Goal: Transaction & Acquisition: Subscribe to service/newsletter

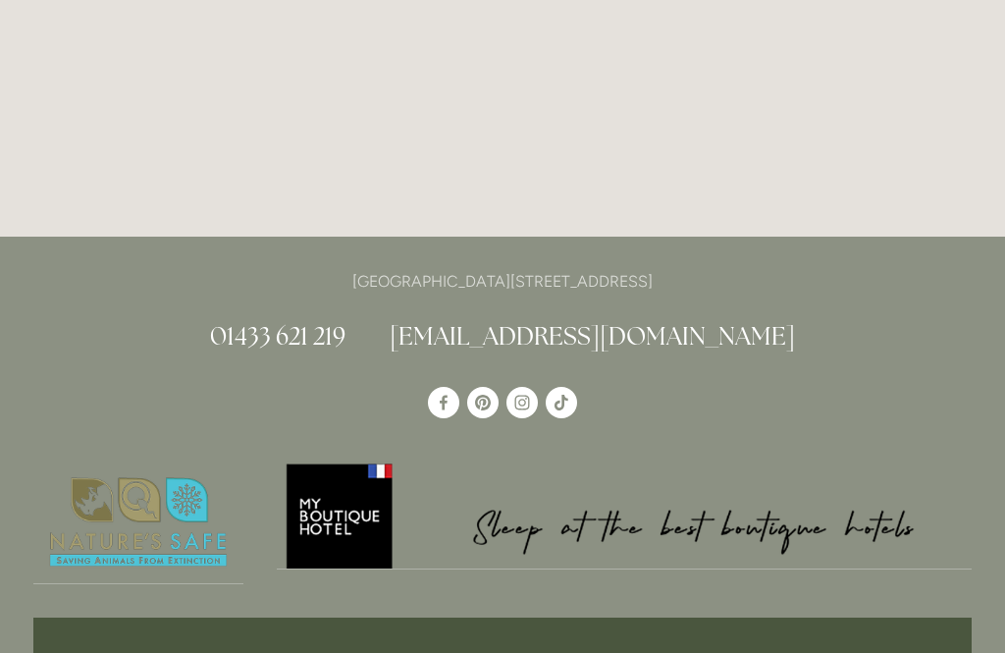
scroll to position [5226, 0]
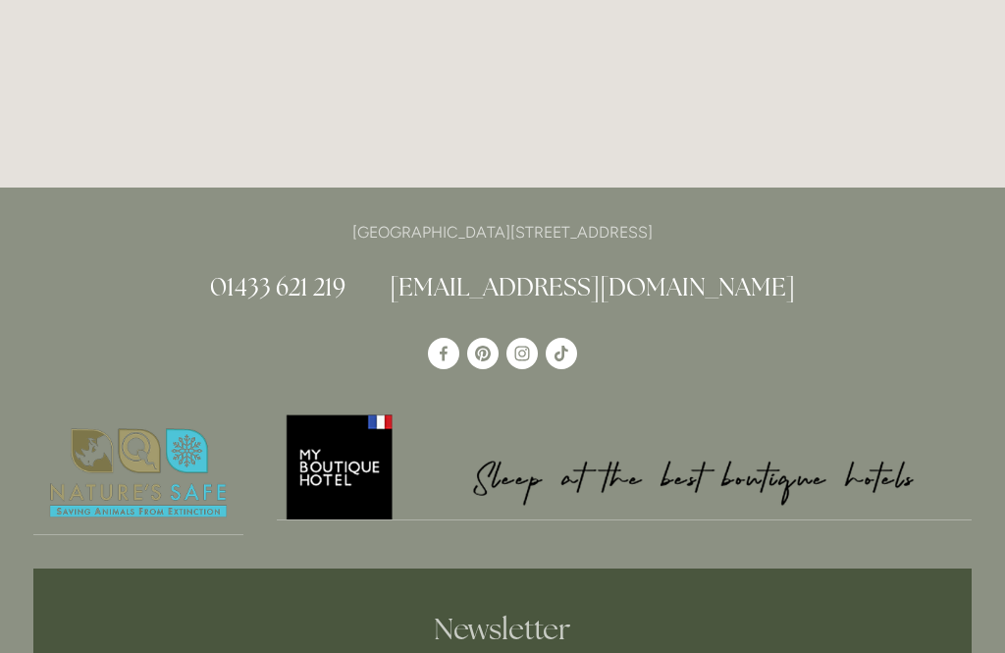
scroll to position [5325, 0]
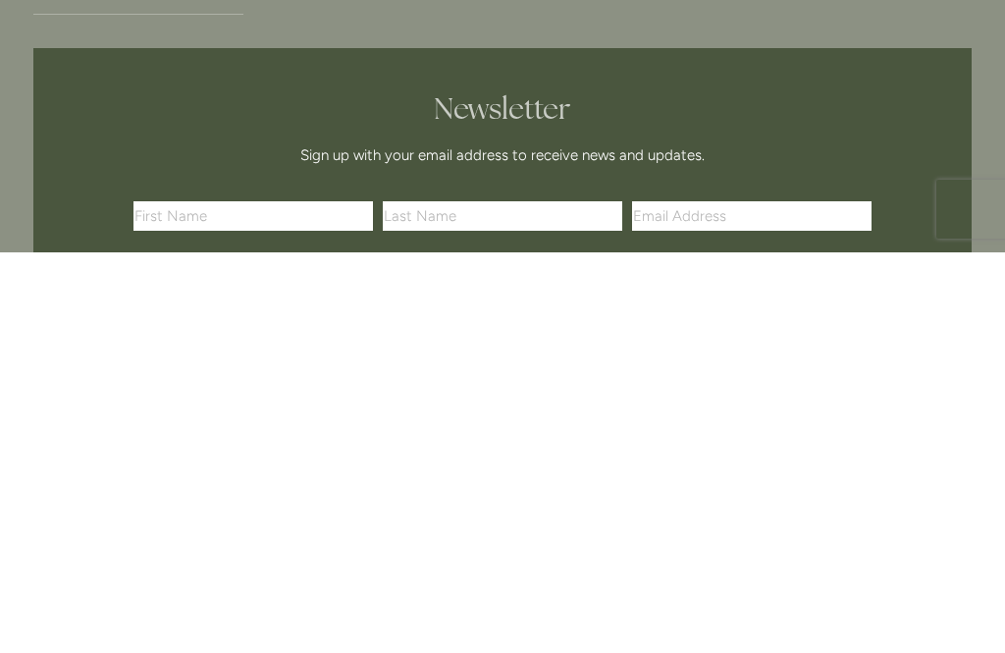
type input "Lesley"
type input "Howard"
type input "lesley.howard@hotmail.com"
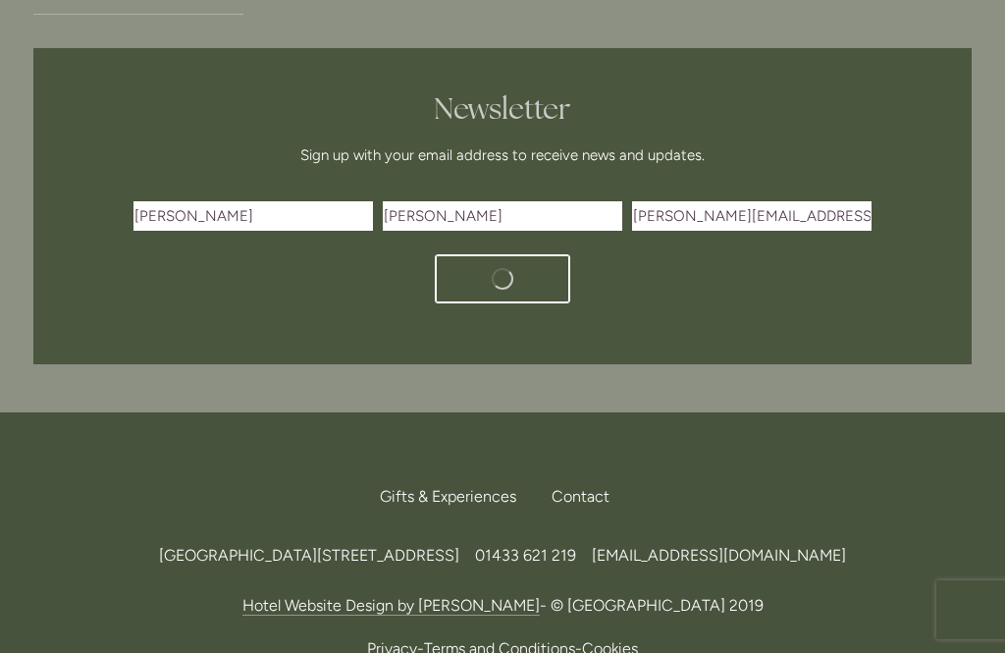
scroll to position [5658, 0]
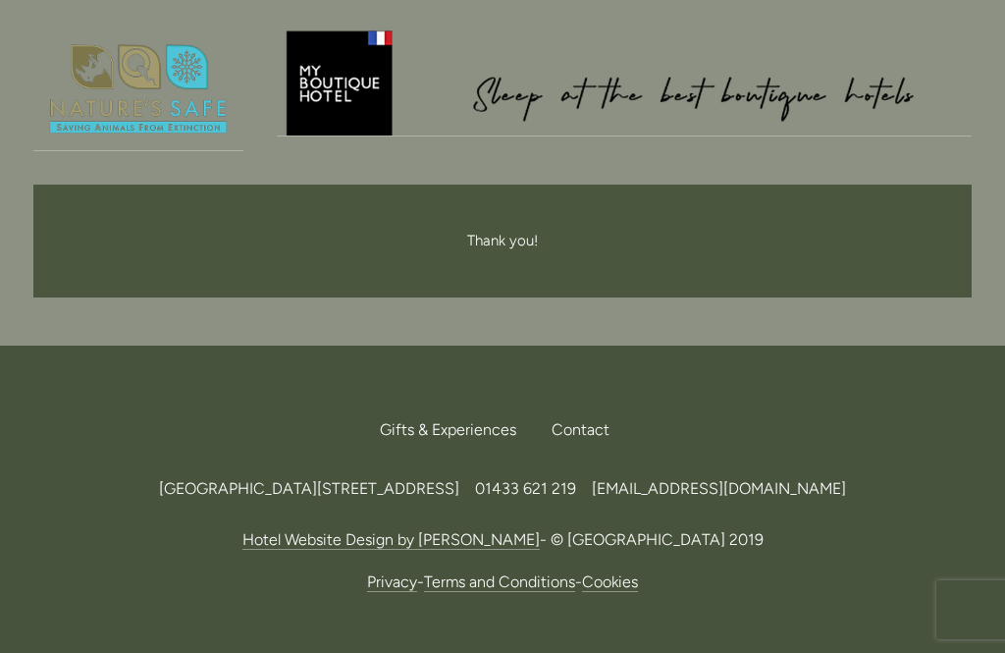
click at [459, 420] on span "Gifts & Experiences" at bounding box center [448, 429] width 136 height 19
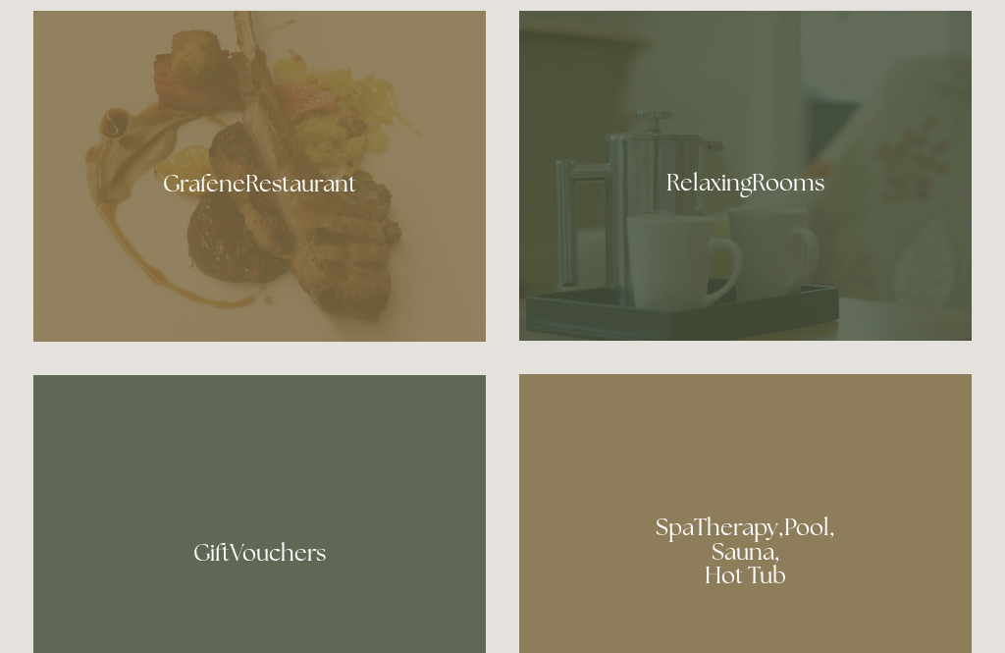
scroll to position [1152, 0]
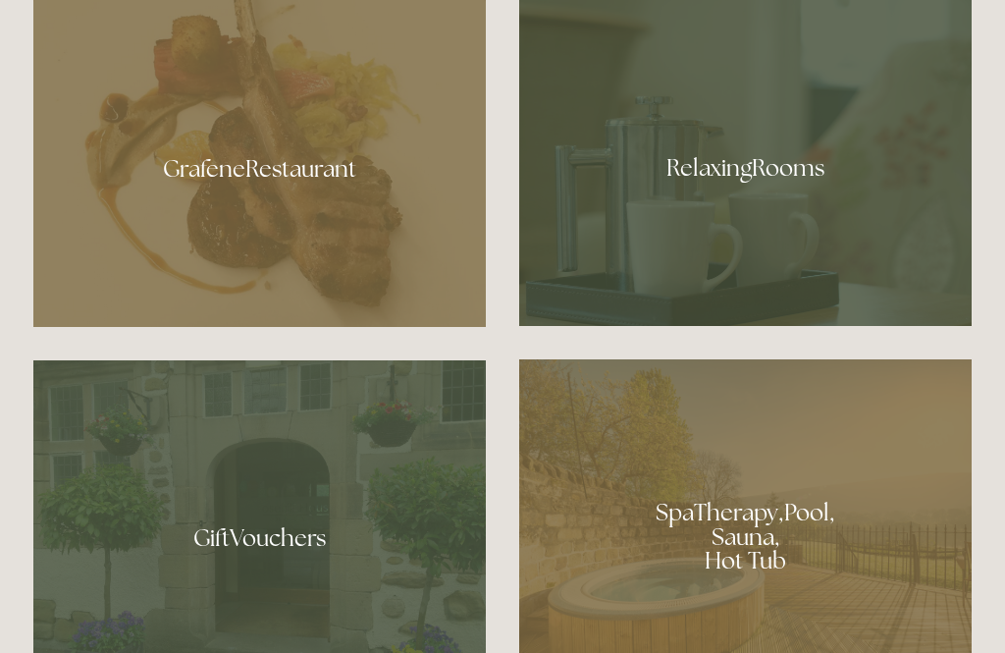
click at [820, 258] on div at bounding box center [745, 161] width 452 height 330
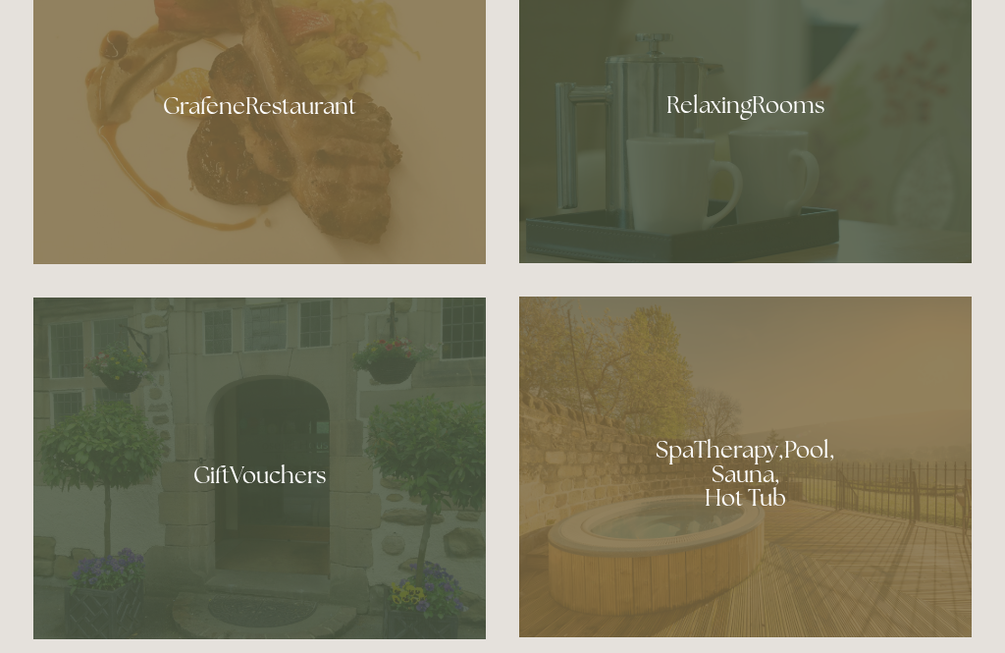
click at [776, 543] on div at bounding box center [745, 466] width 452 height 341
click at [348, 193] on div at bounding box center [259, 98] width 452 height 331
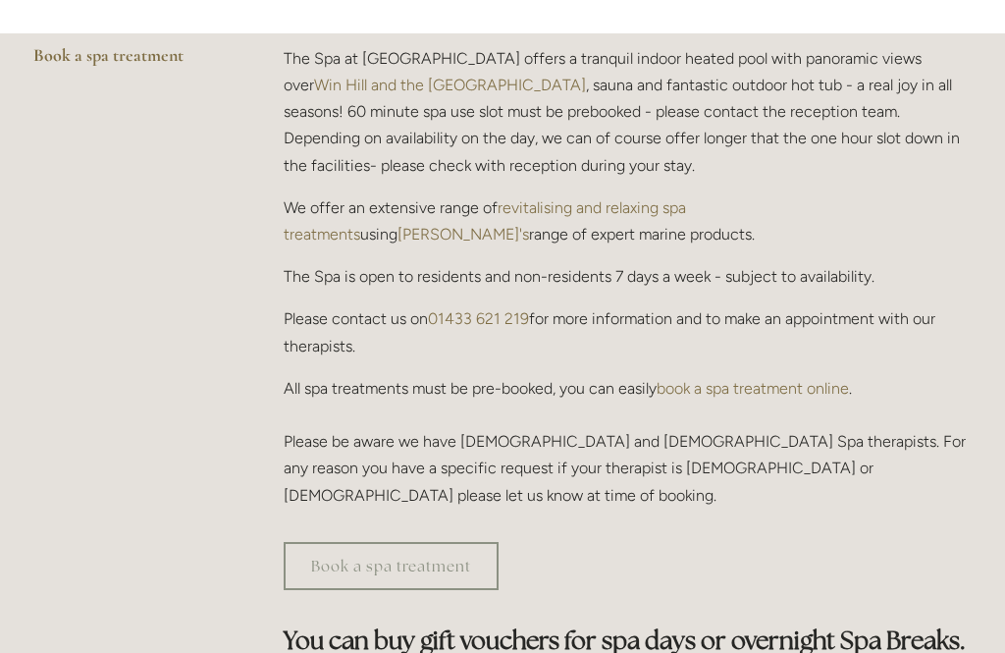
scroll to position [639, 0]
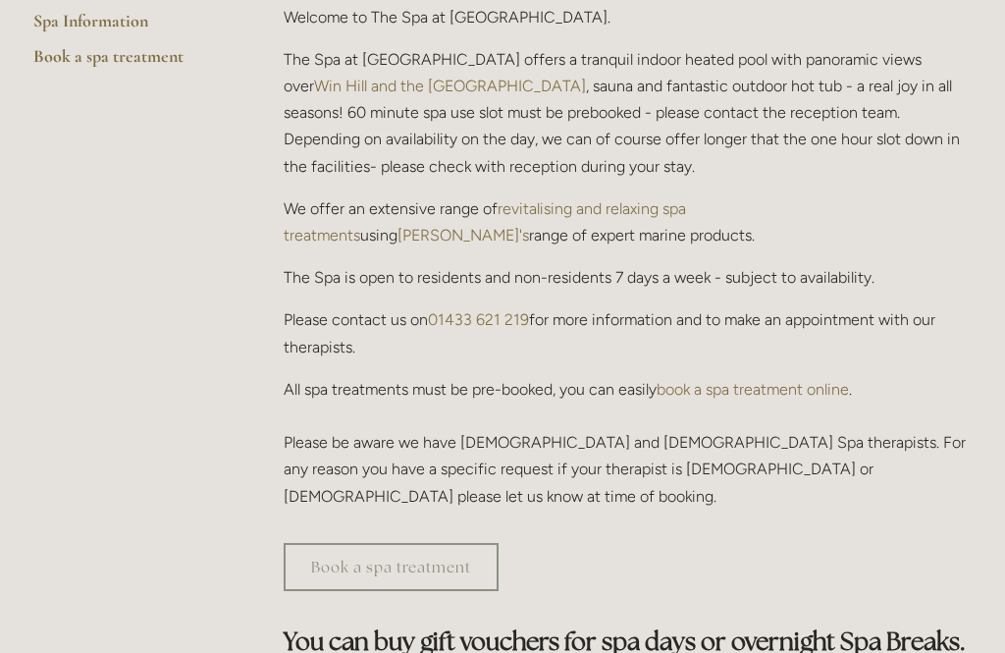
click at [393, 543] on link "Book a spa treatment" at bounding box center [391, 567] width 215 height 48
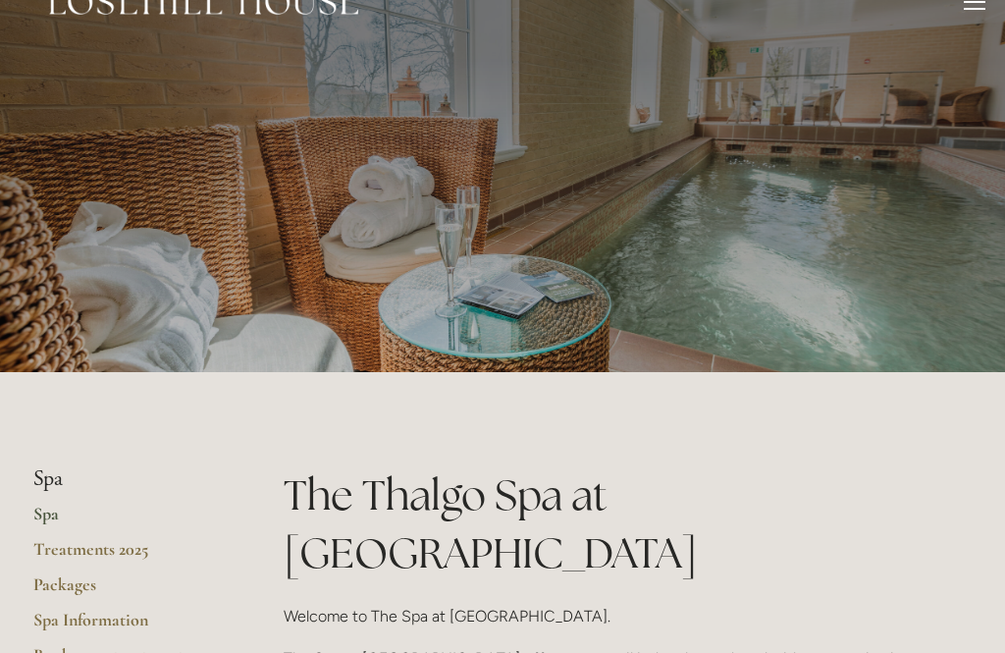
scroll to position [0, 0]
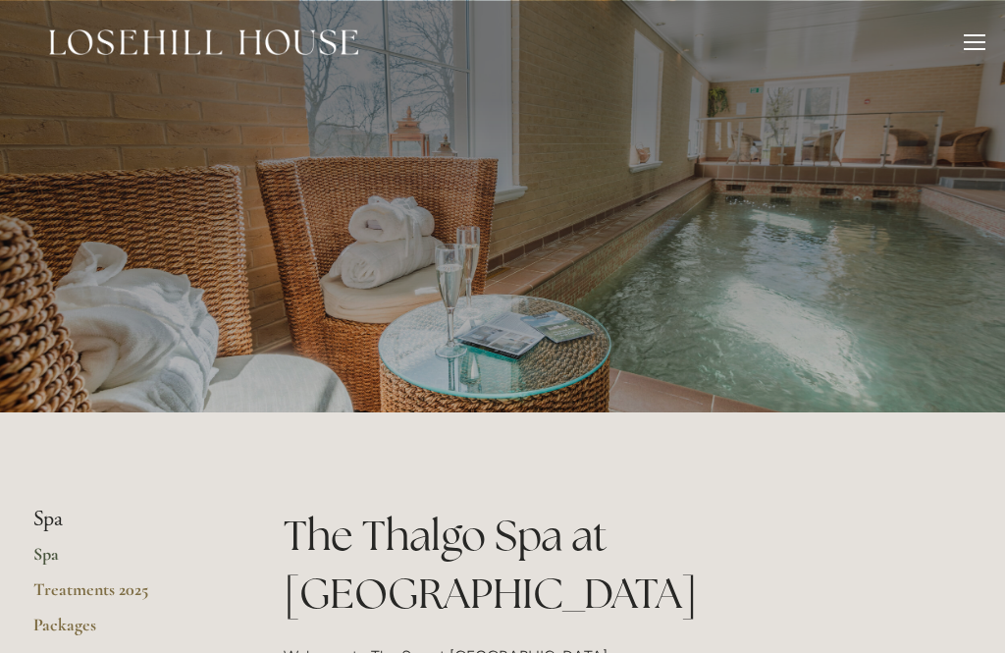
click at [975, 28] on div "Rooms Rooms Your Stay Book a stay Offers Spa About" at bounding box center [503, 42] width 966 height 84
click at [970, 37] on div at bounding box center [975, 45] width 22 height 22
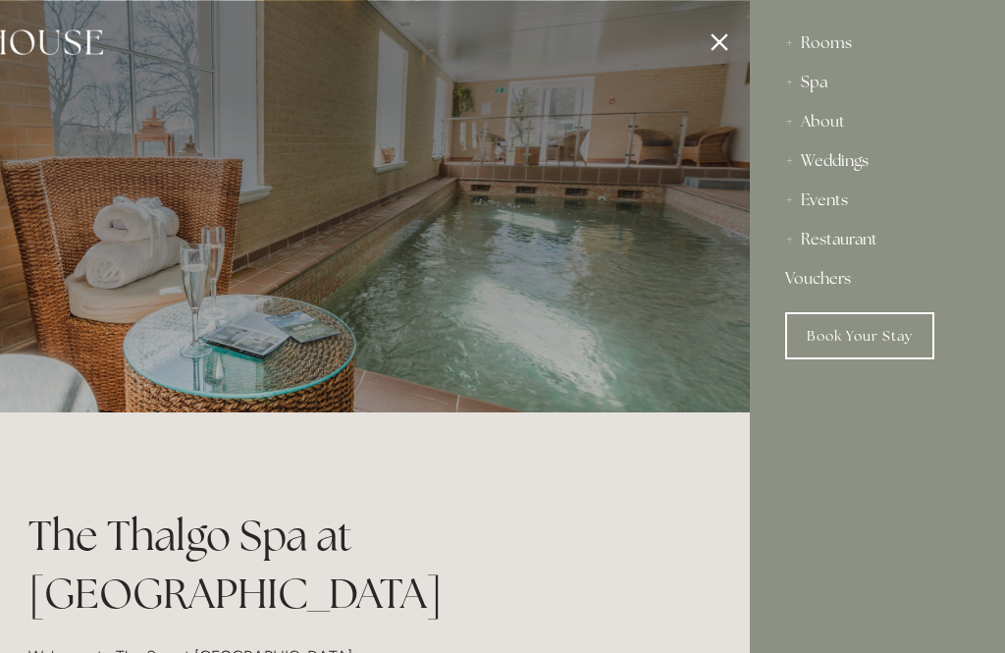
click at [819, 55] on div "Rooms" at bounding box center [877, 43] width 184 height 39
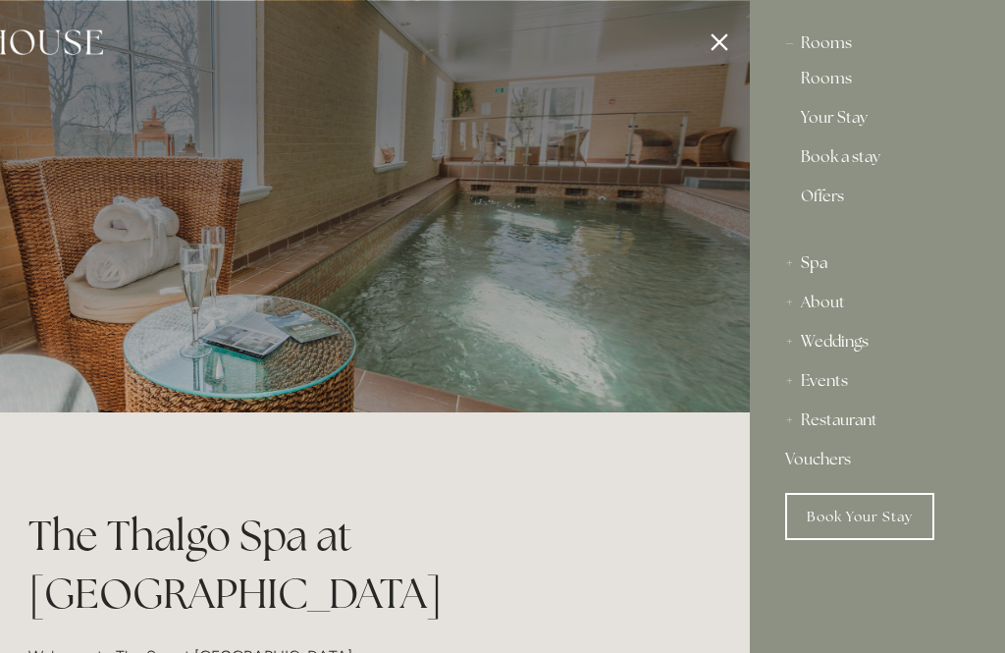
click at [717, 40] on div at bounding box center [247, 326] width 1005 height 653
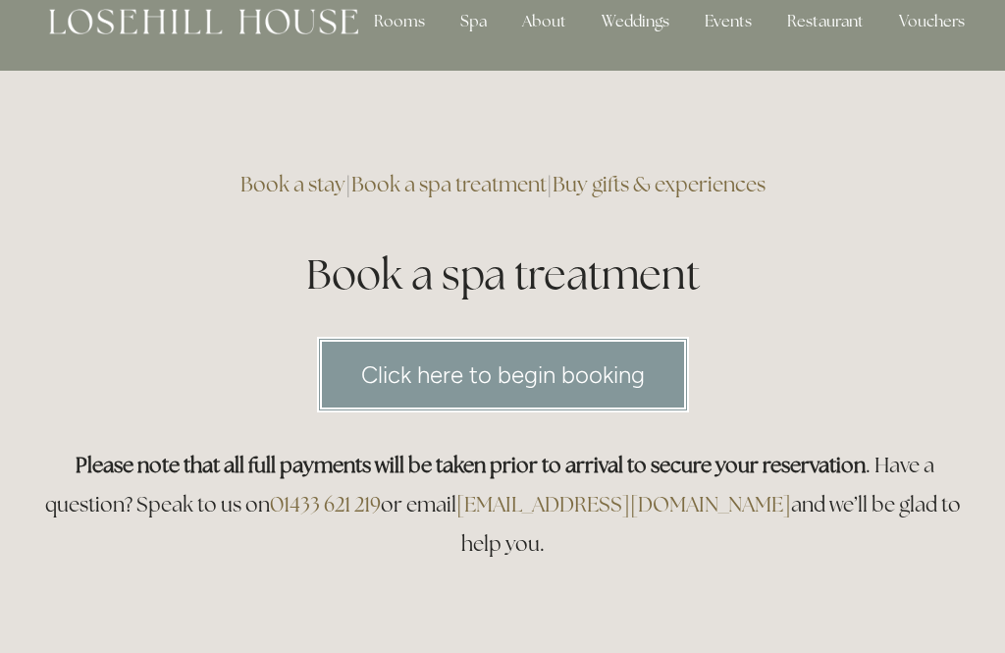
scroll to position [27, 0]
click at [595, 360] on link "Click here to begin booking" at bounding box center [503, 375] width 372 height 76
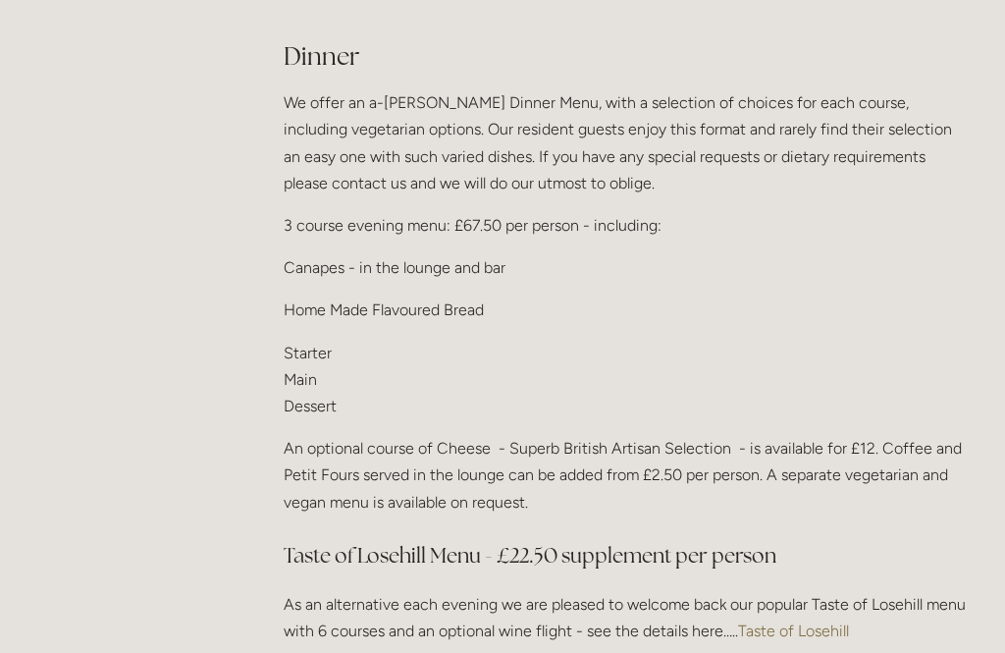
scroll to position [2349, 0]
click at [803, 621] on link "Taste of Losehill" at bounding box center [793, 630] width 111 height 19
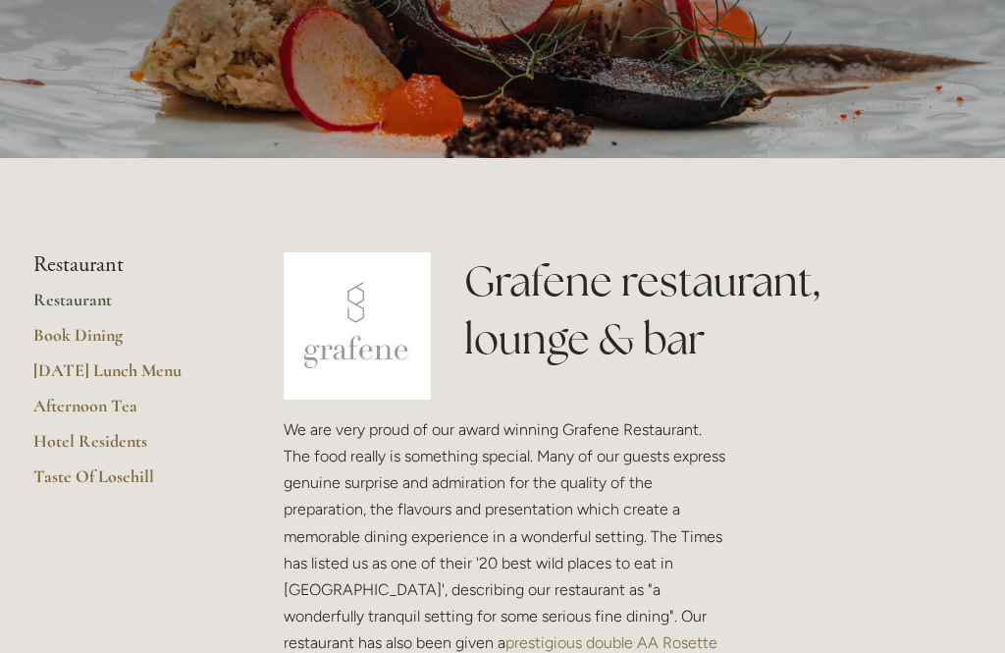
scroll to position [253, 0]
click at [110, 404] on link "Afternoon Tea" at bounding box center [126, 412] width 187 height 35
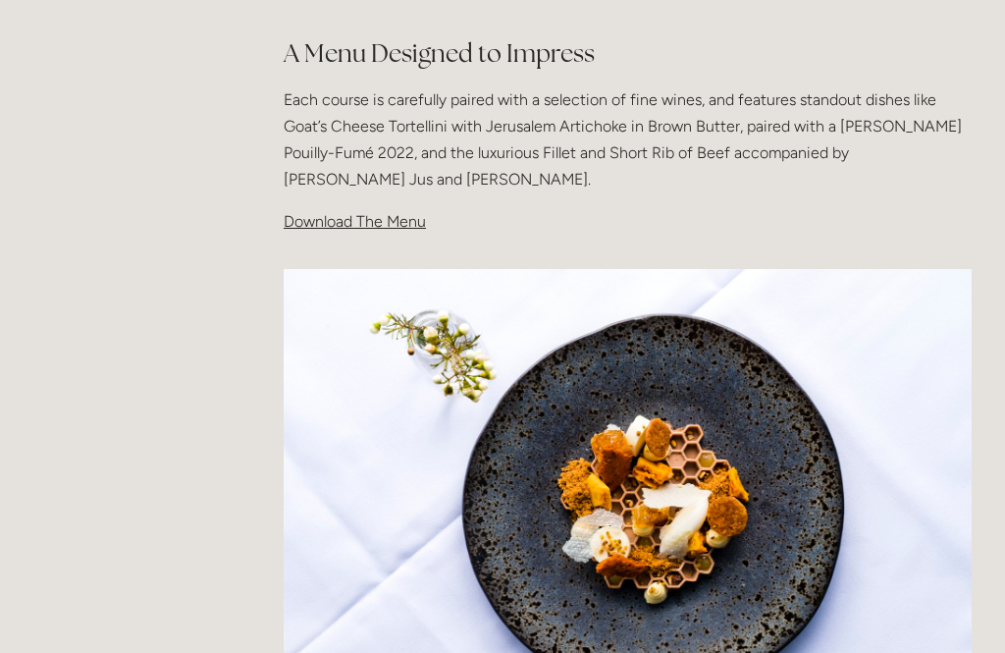
scroll to position [640, 0]
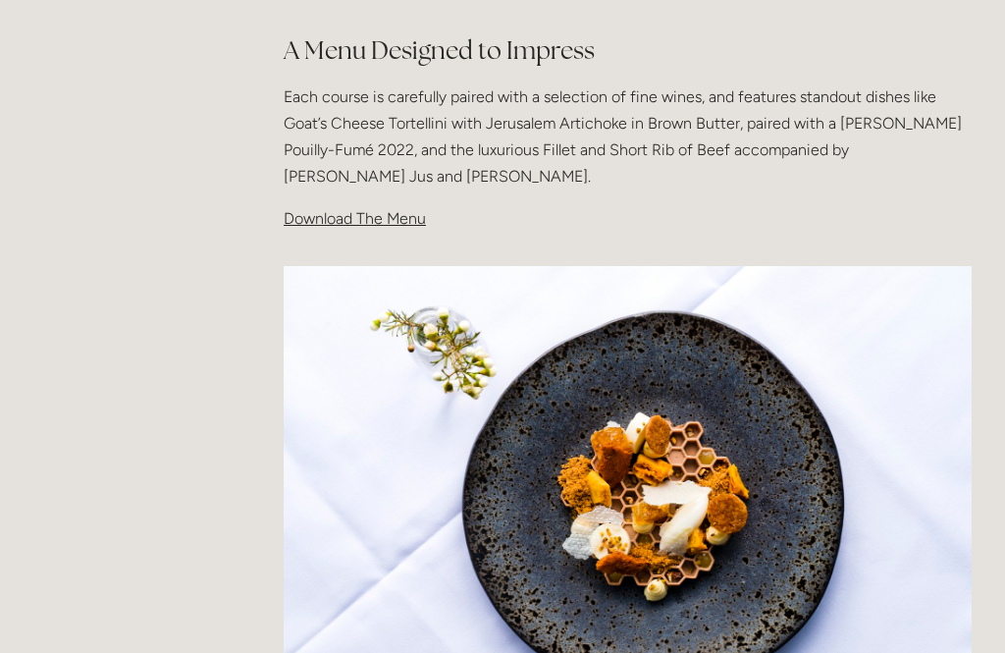
click at [373, 218] on span "Download The Menu" at bounding box center [355, 219] width 142 height 19
click at [390, 219] on span "Download The Menu" at bounding box center [355, 219] width 142 height 19
click at [382, 218] on span "Download The Menu" at bounding box center [355, 219] width 142 height 19
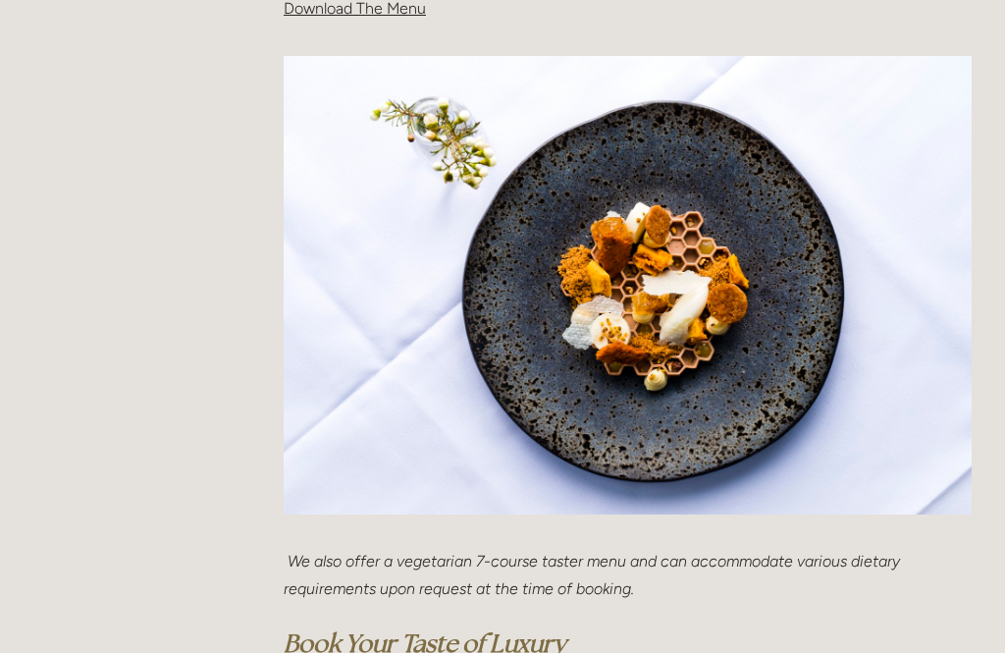
scroll to position [799, 0]
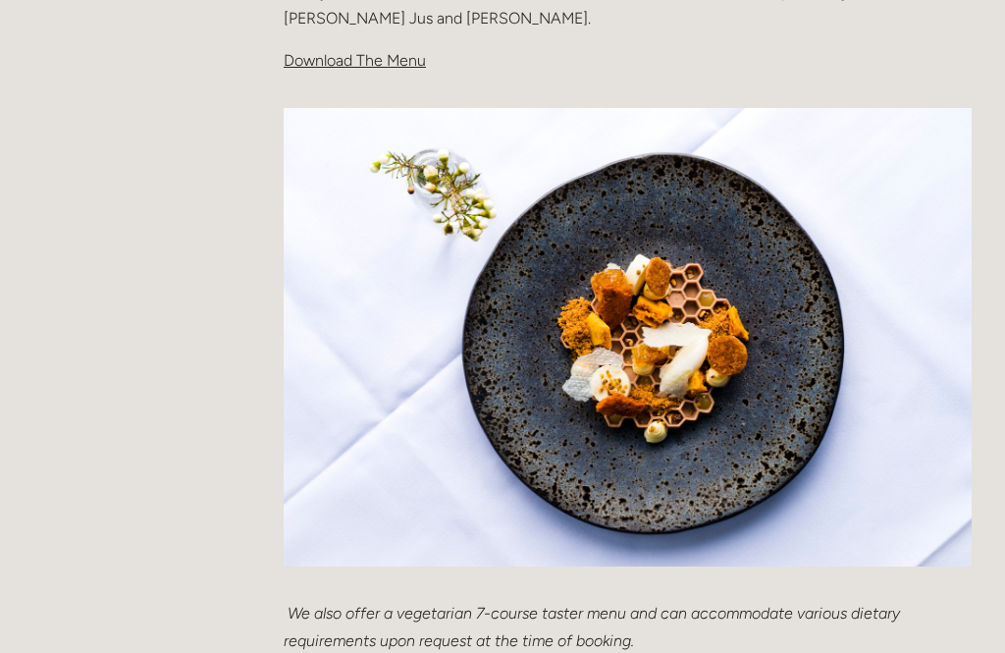
click at [393, 52] on span "Download The Menu" at bounding box center [355, 60] width 142 height 19
click at [349, 57] on span "Download The Menu" at bounding box center [355, 60] width 142 height 19
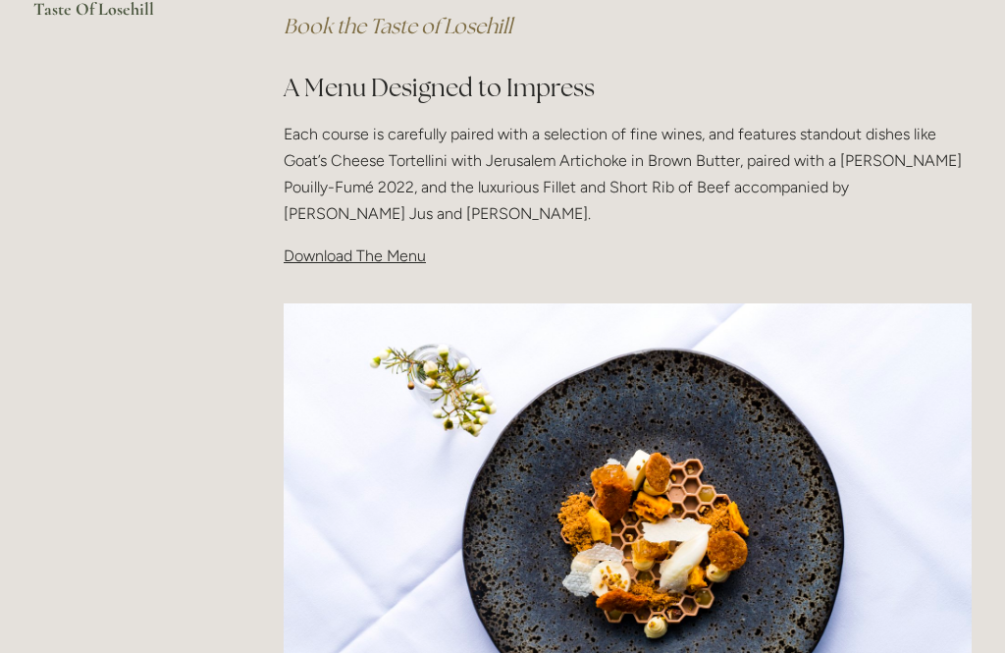
scroll to position [0, 0]
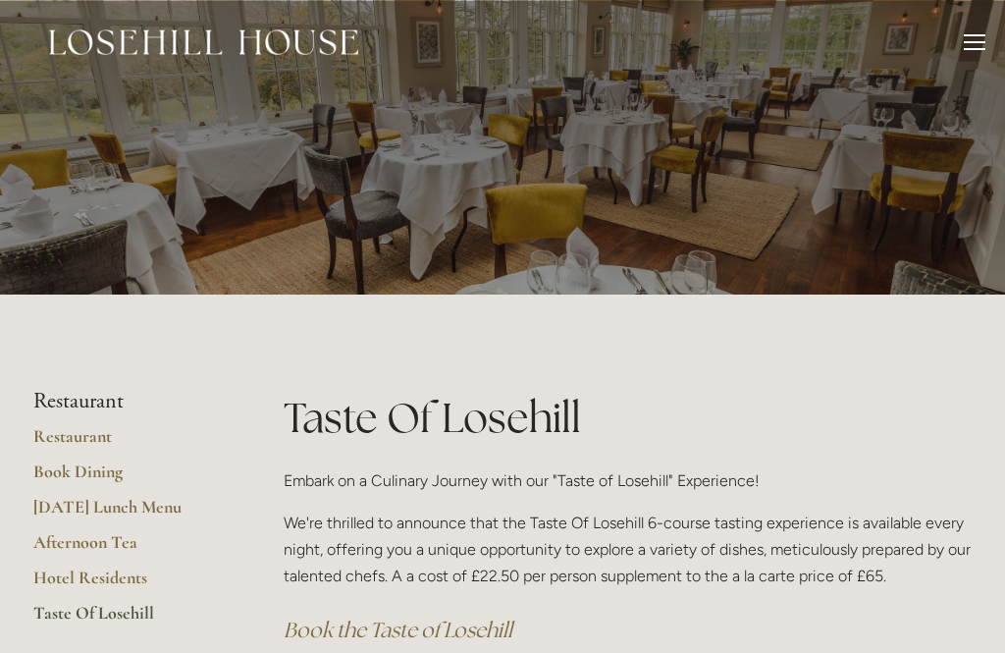
click at [156, 506] on link "[DATE] Lunch Menu" at bounding box center [126, 513] width 187 height 35
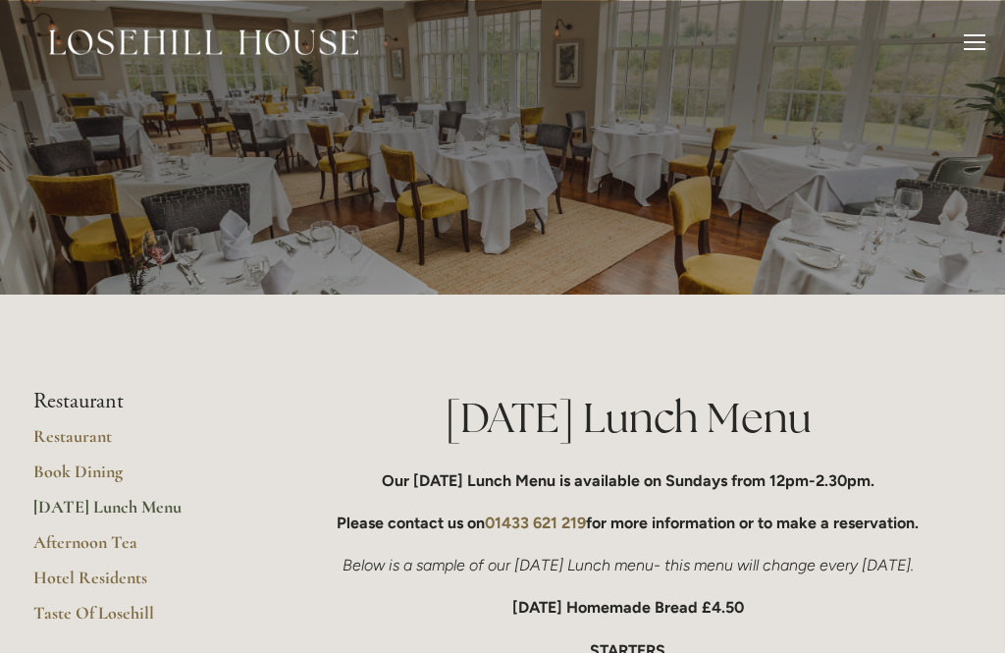
click at [62, 439] on link "Restaurant" at bounding box center [126, 442] width 187 height 35
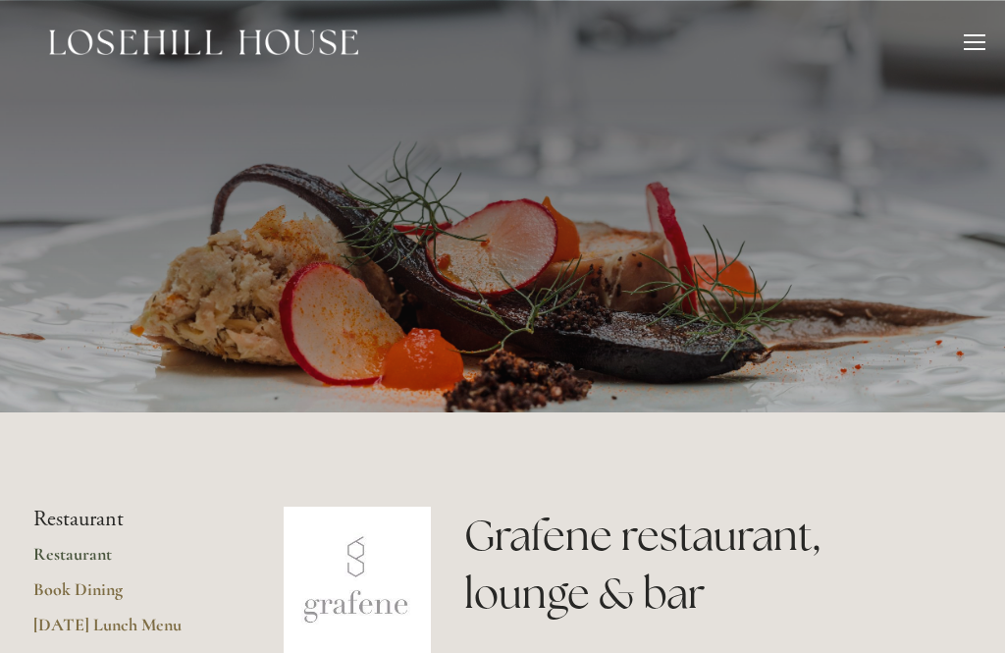
click at [972, 40] on div at bounding box center [975, 45] width 22 height 22
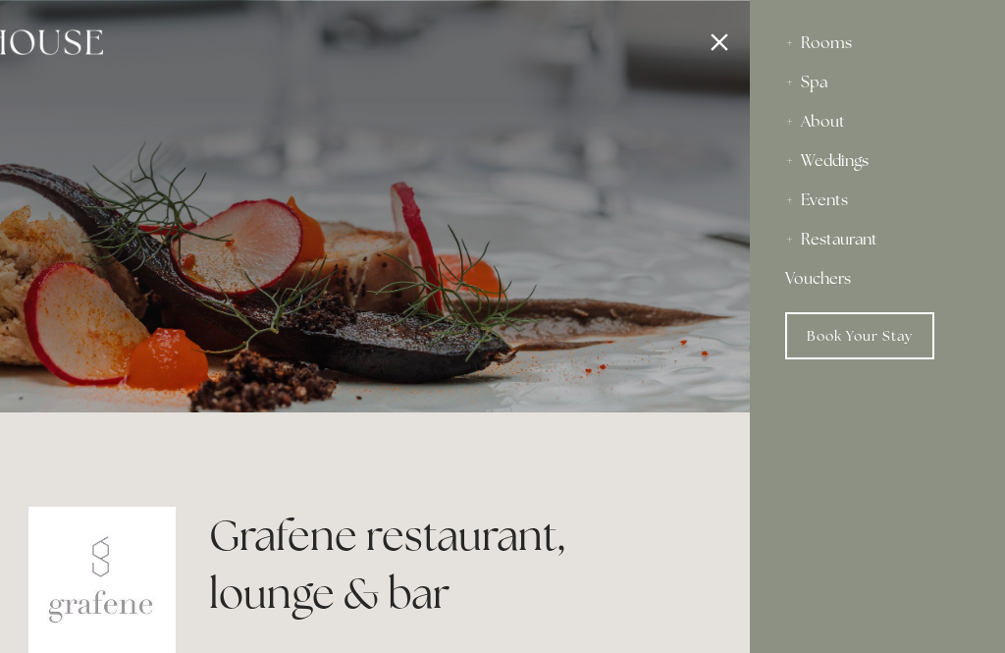
click at [828, 121] on div "About" at bounding box center [877, 121] width 184 height 39
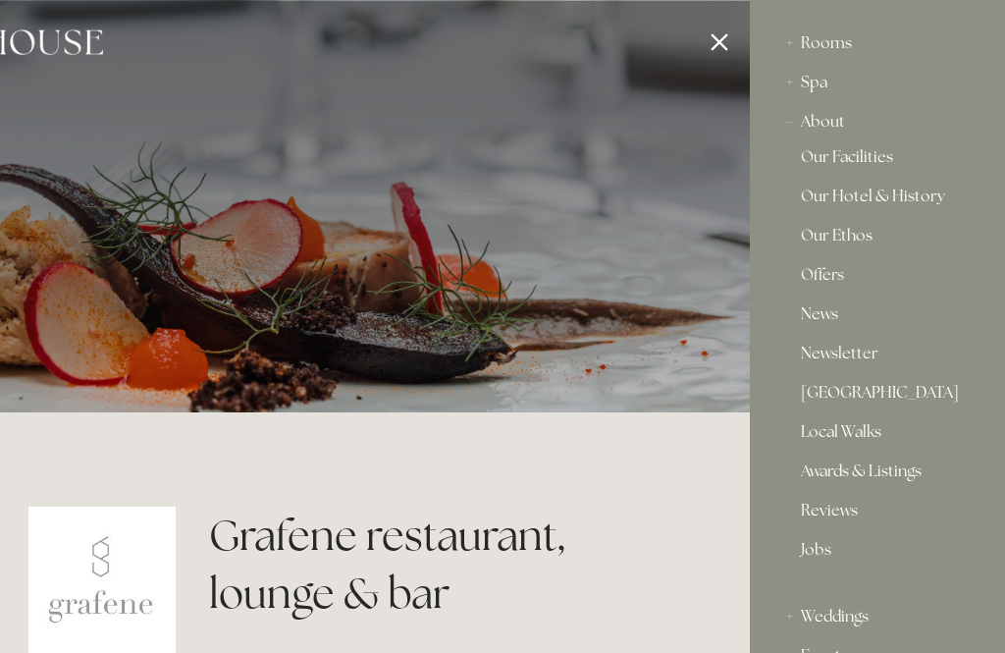
click at [886, 471] on link "Awards & Listings" at bounding box center [877, 475] width 153 height 24
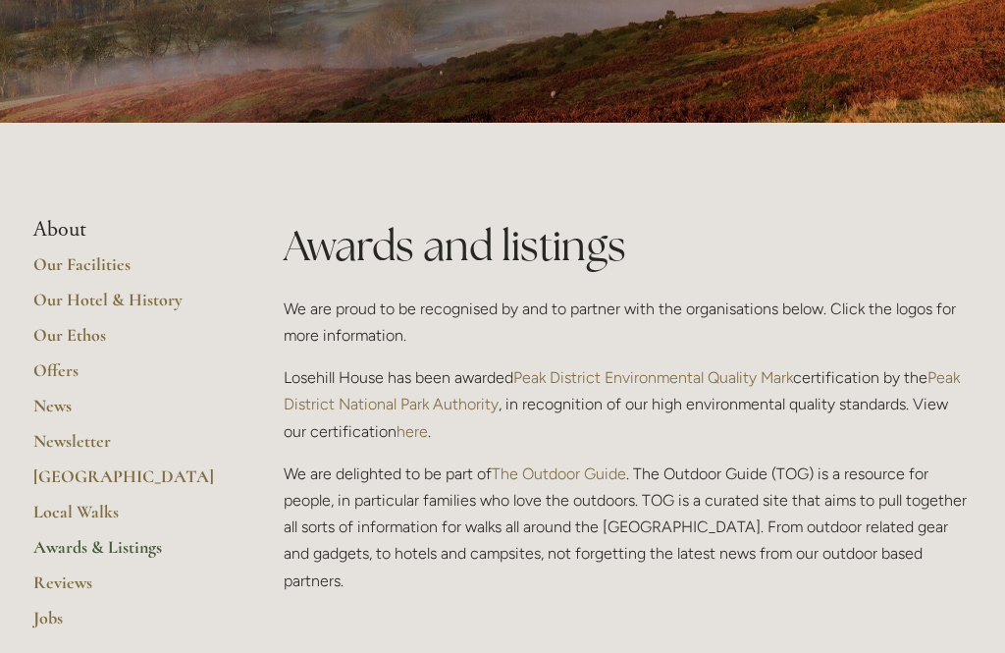
scroll to position [289, 0]
click at [52, 305] on link "Our Hotel & History" at bounding box center [126, 305] width 187 height 35
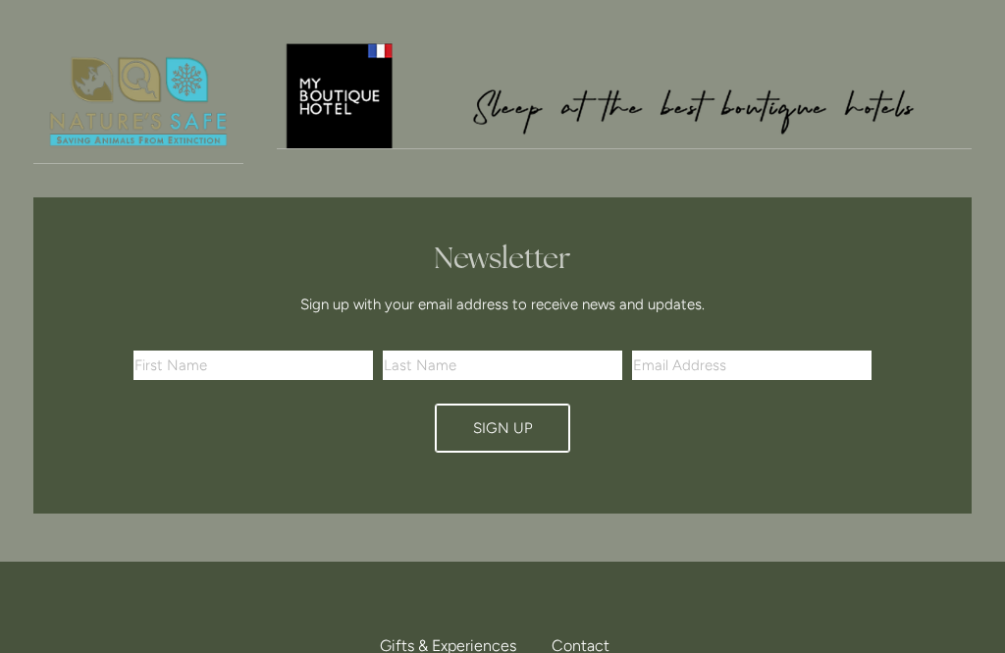
scroll to position [2588, 0]
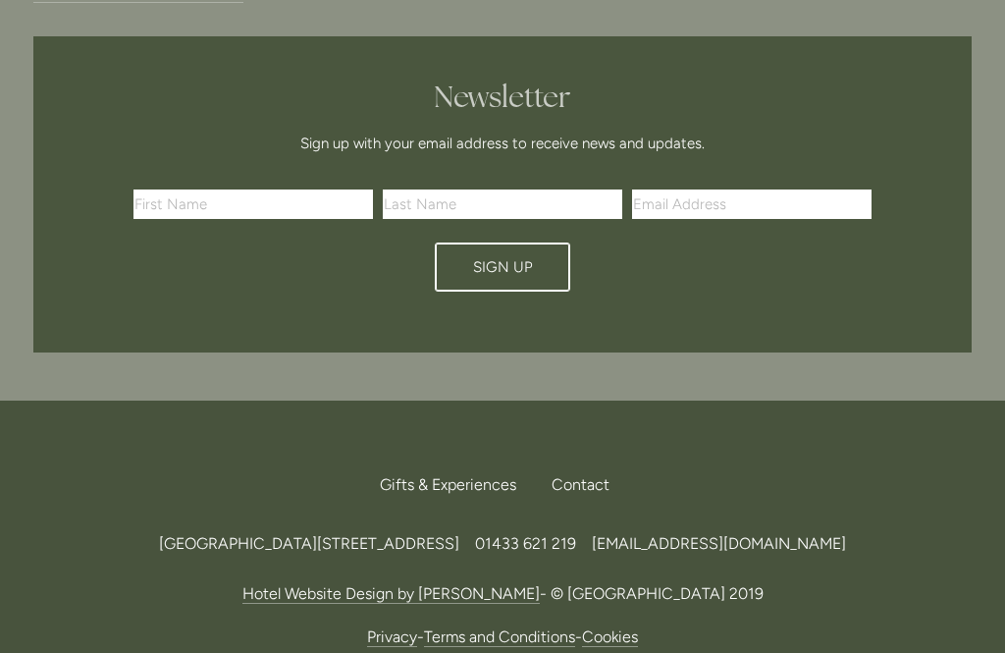
click at [450, 475] on span "Gifts & Experiences" at bounding box center [448, 484] width 136 height 19
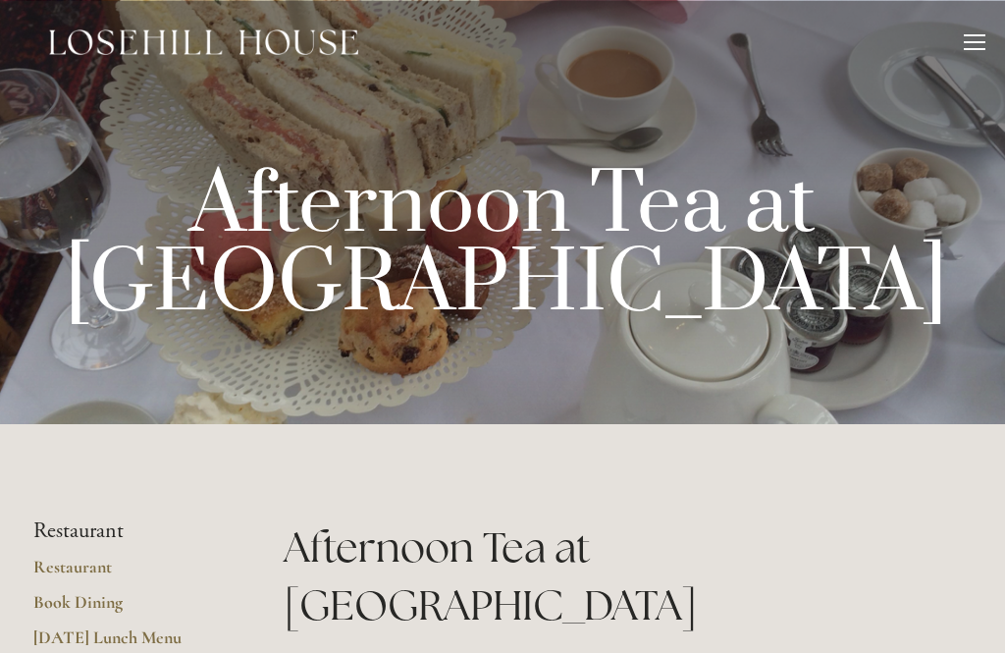
click at [981, 37] on div at bounding box center [975, 45] width 22 height 22
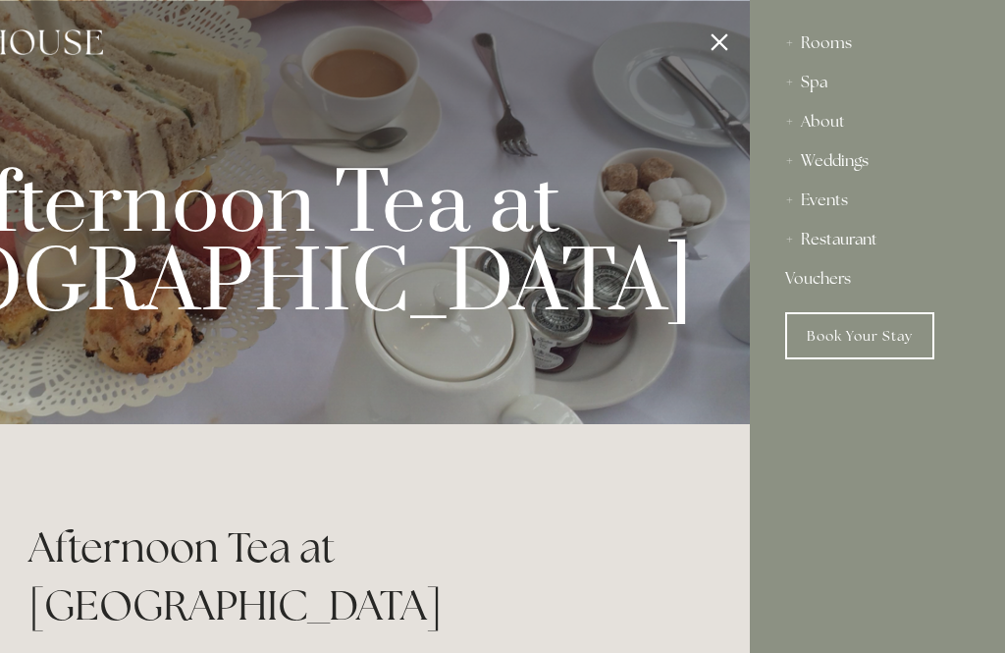
click at [831, 282] on link "Vouchers" at bounding box center [877, 278] width 184 height 39
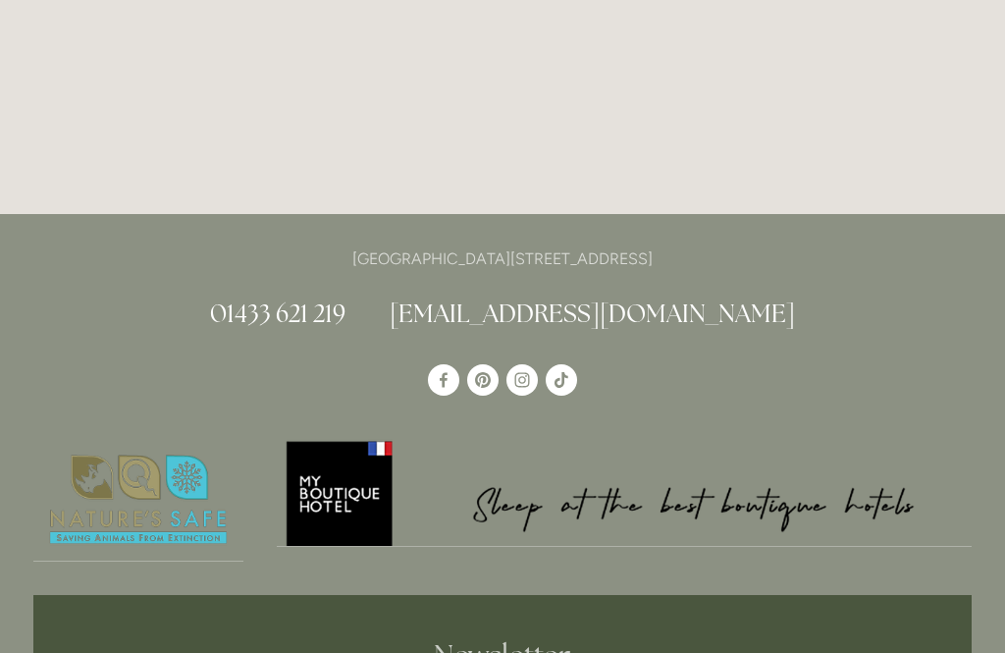
scroll to position [5249, 0]
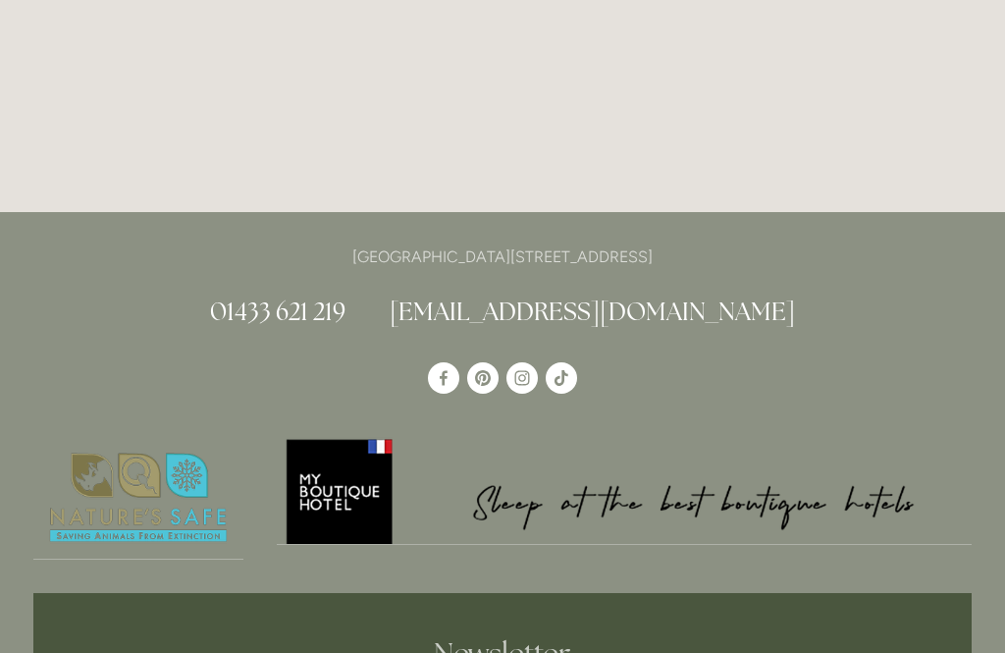
click at [612, 296] on link "[EMAIL_ADDRESS][DOMAIN_NAME]" at bounding box center [592, 311] width 405 height 31
